Goal: Information Seeking & Learning: Learn about a topic

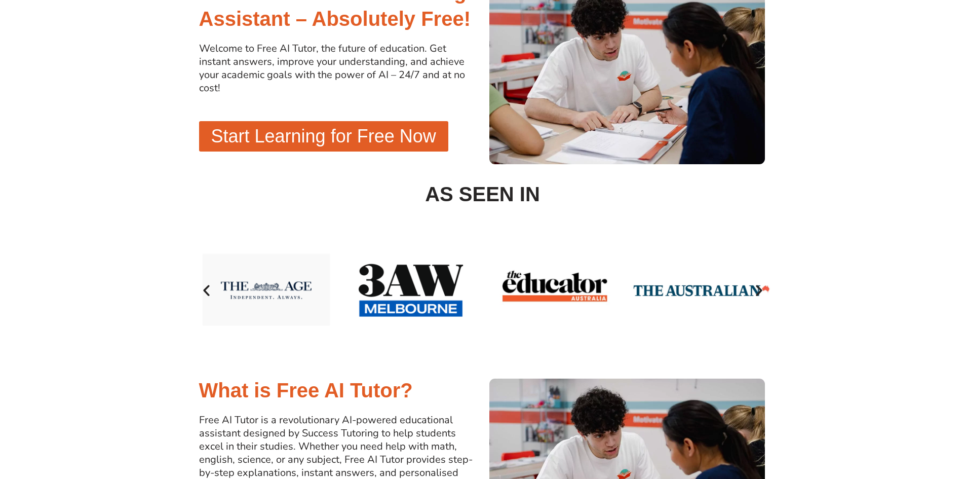
scroll to position [507, 0]
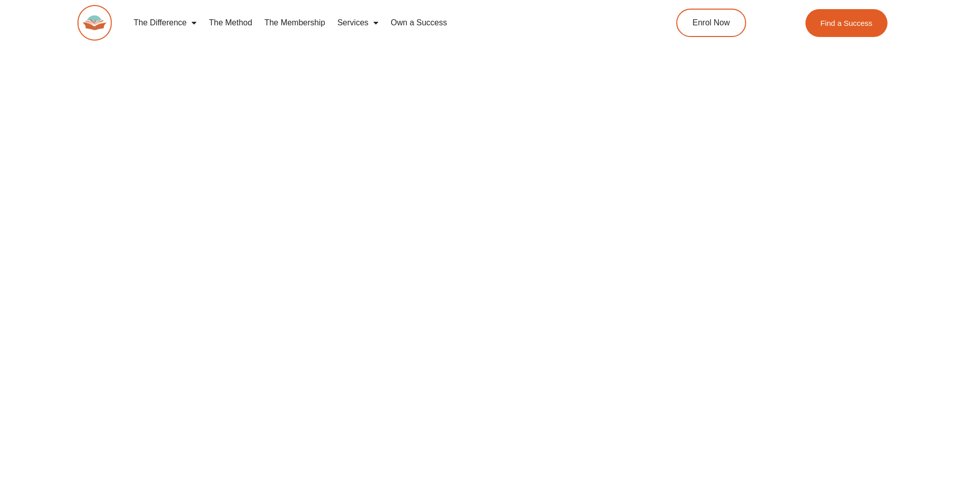
drag, startPoint x: 169, startPoint y: 294, endPoint x: 173, endPoint y: 290, distance: 5.4
click at [172, 292] on div at bounding box center [482, 312] width 965 height 691
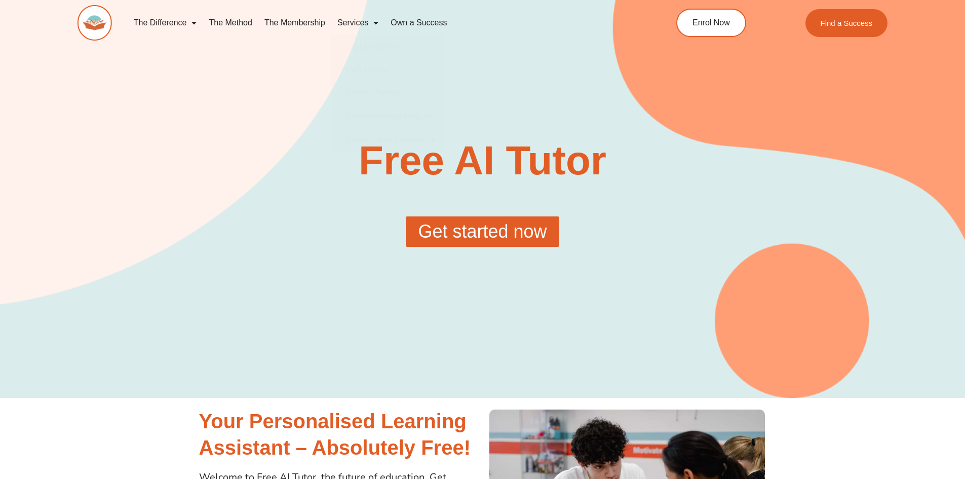
click at [294, 19] on link "The Membership" at bounding box center [294, 22] width 73 height 23
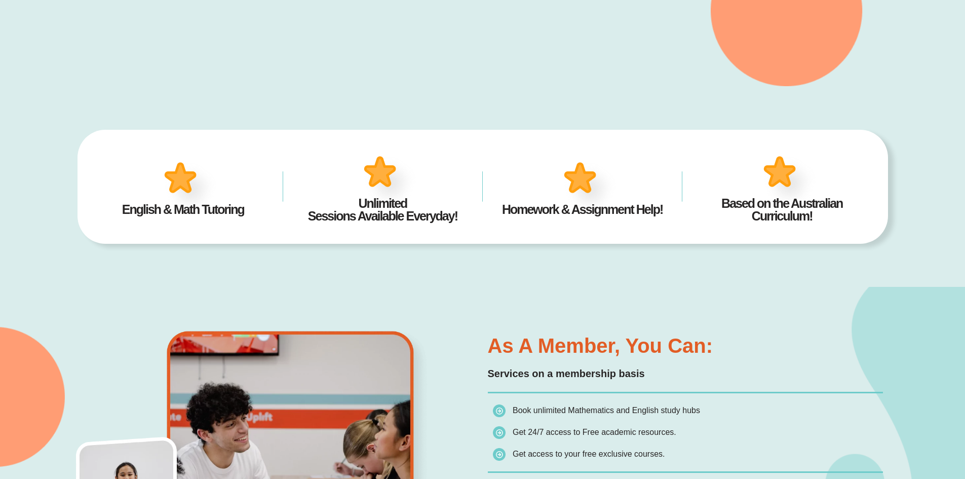
scroll to position [608, 0]
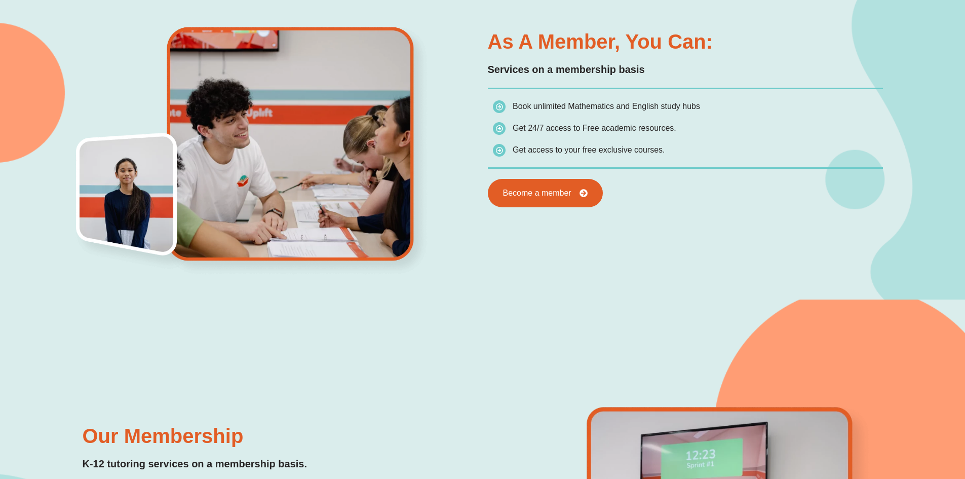
click at [0, 168] on div "As a member, you can: Services on a membership basis Book unlimited Mathematics…" at bounding box center [482, 141] width 965 height 316
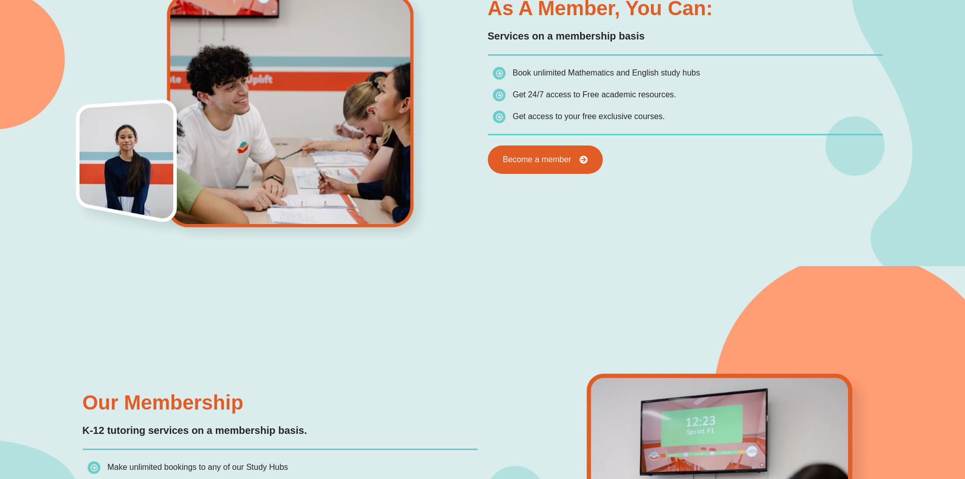
scroll to position [659, 0]
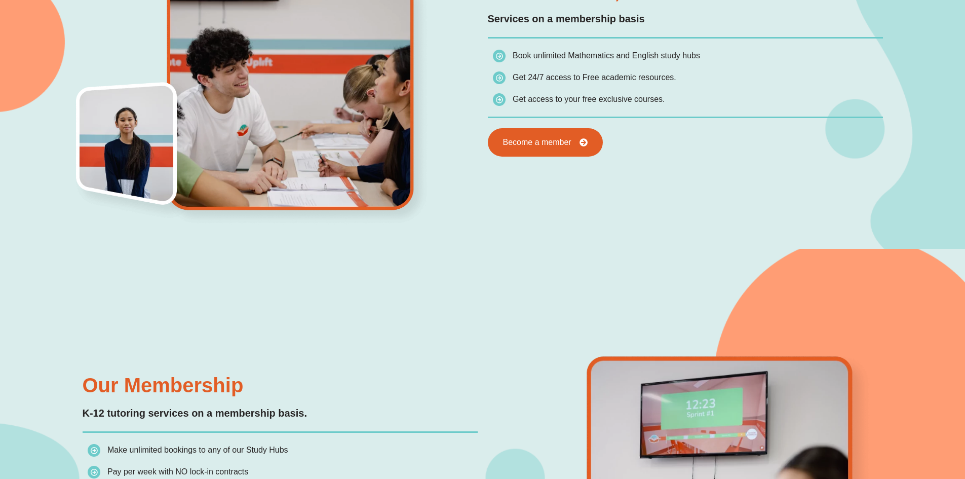
drag, startPoint x: 787, startPoint y: 209, endPoint x: 794, endPoint y: 201, distance: 10.8
click at [788, 209] on div "As a member, you can: Services on a membership basis Book unlimited Mathematics…" at bounding box center [483, 90] width 811 height 316
click at [503, 64] on li "Book unlimited Mathematics and English study hubs" at bounding box center [688, 58] width 390 height 18
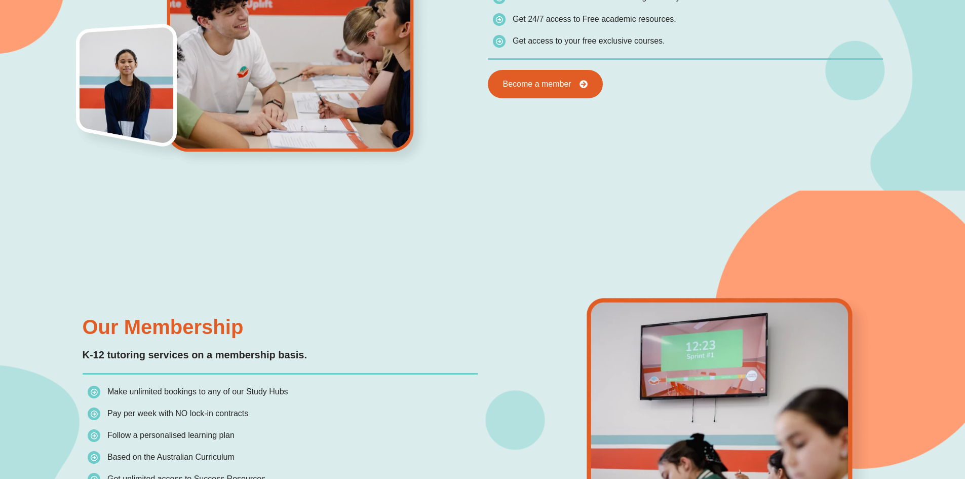
scroll to position [963, 0]
